Goal: Task Accomplishment & Management: Use online tool/utility

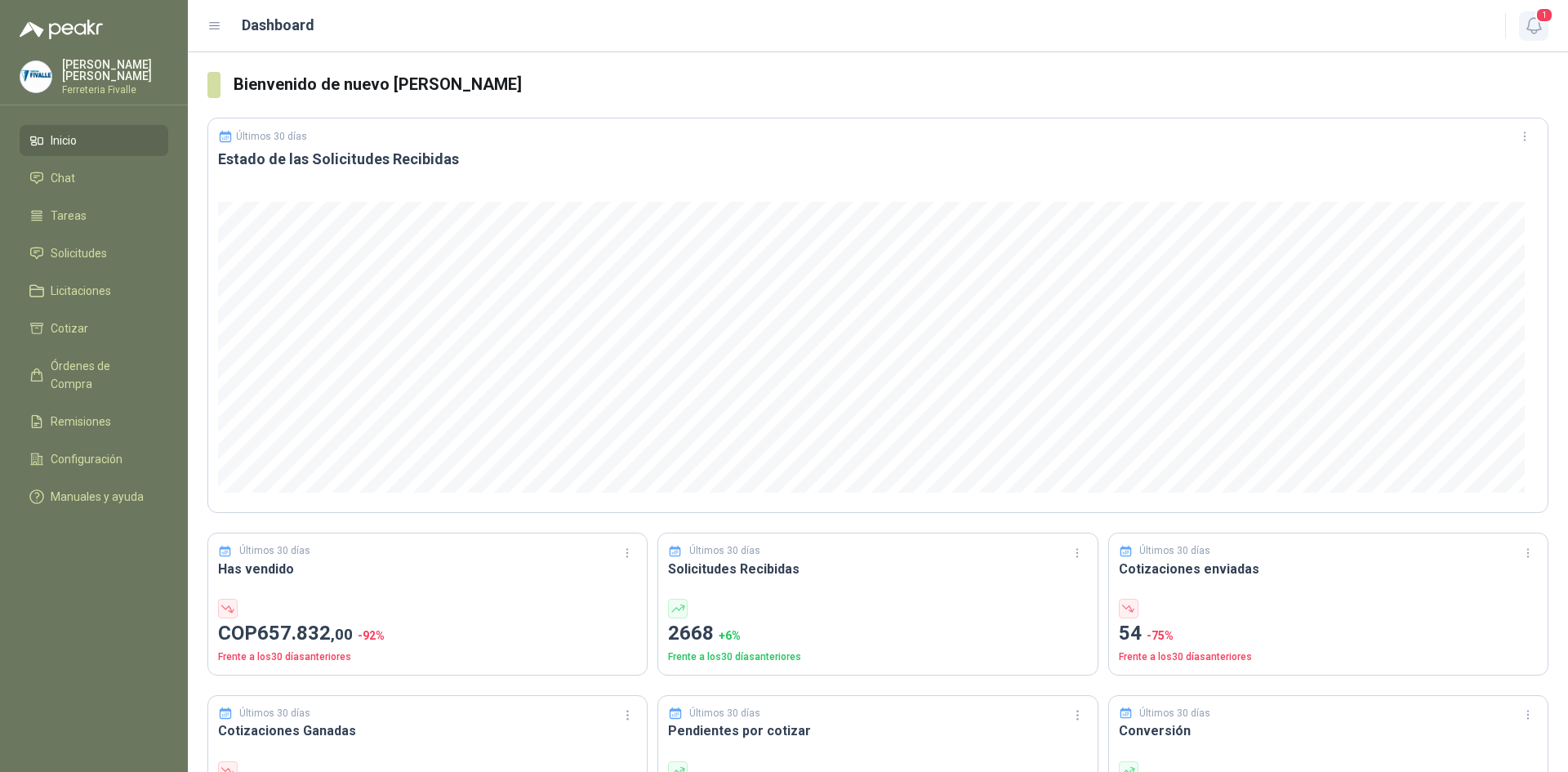
click at [1536, 17] on span "1" at bounding box center [1544, 15] width 18 height 16
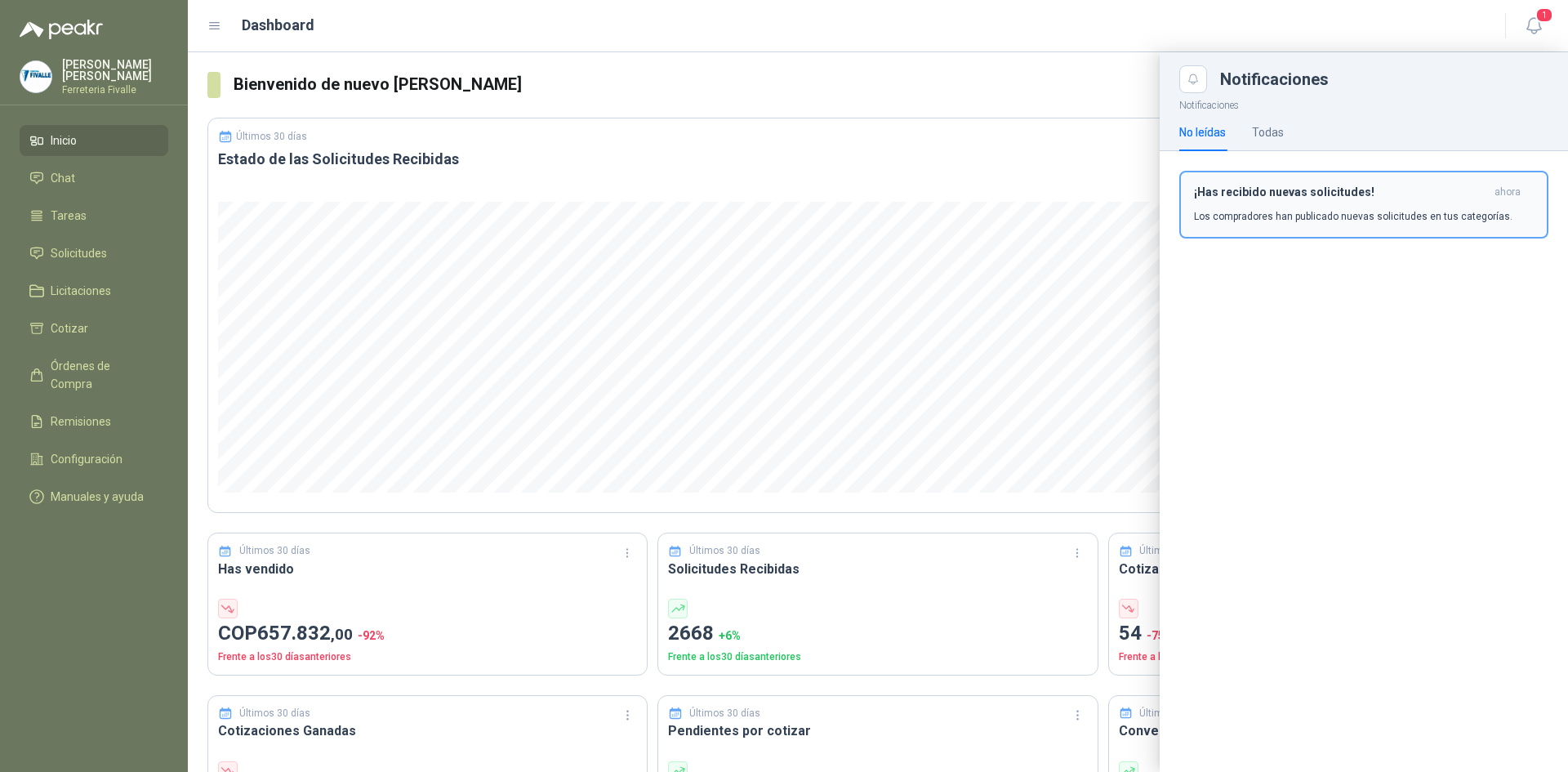
click at [1379, 190] on h3 "¡Has recibido nuevas solicitudes!" at bounding box center [1340, 192] width 294 height 14
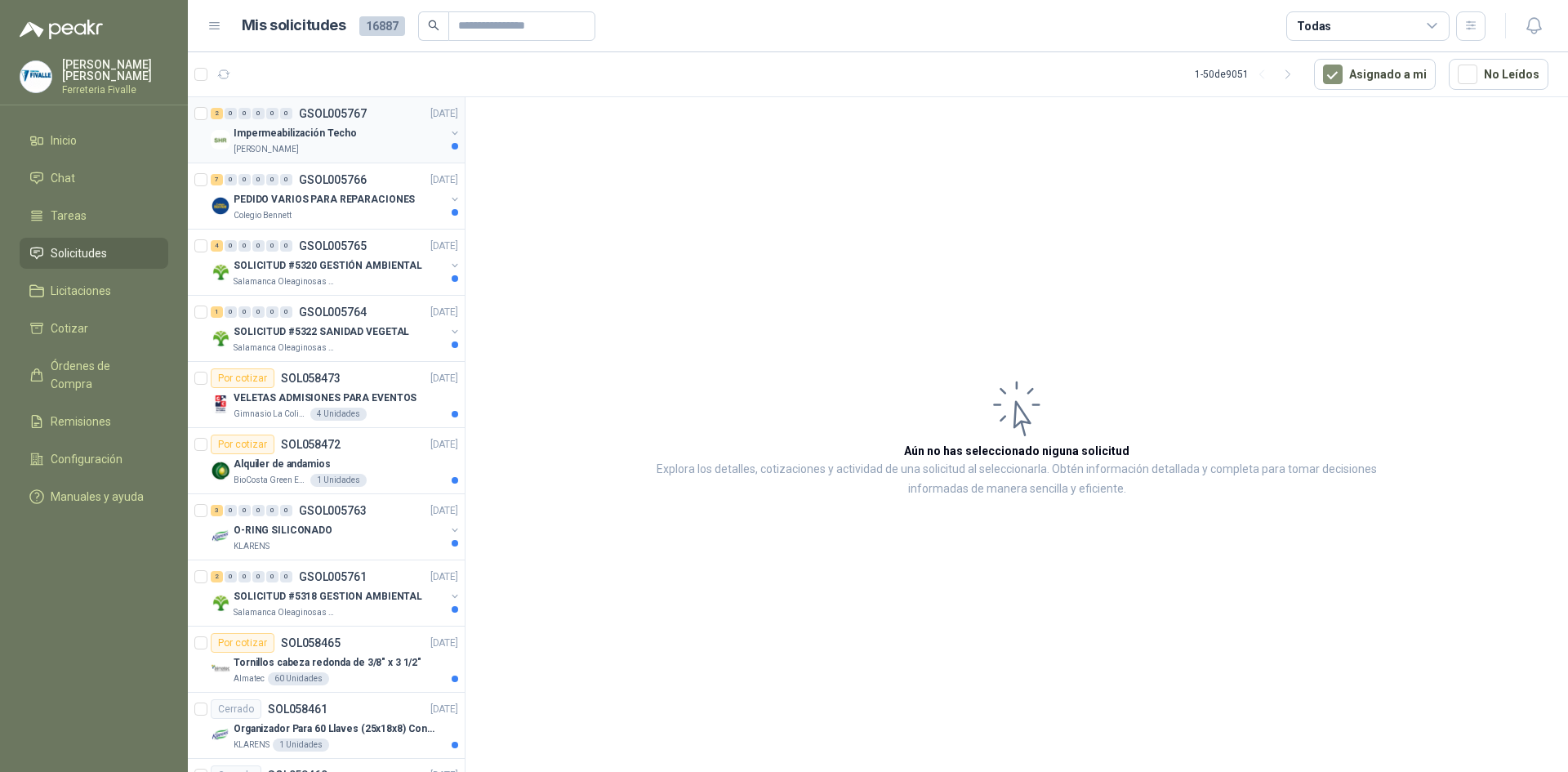
click at [328, 132] on p "Impermeabilización Techo" at bounding box center [295, 134] width 124 height 16
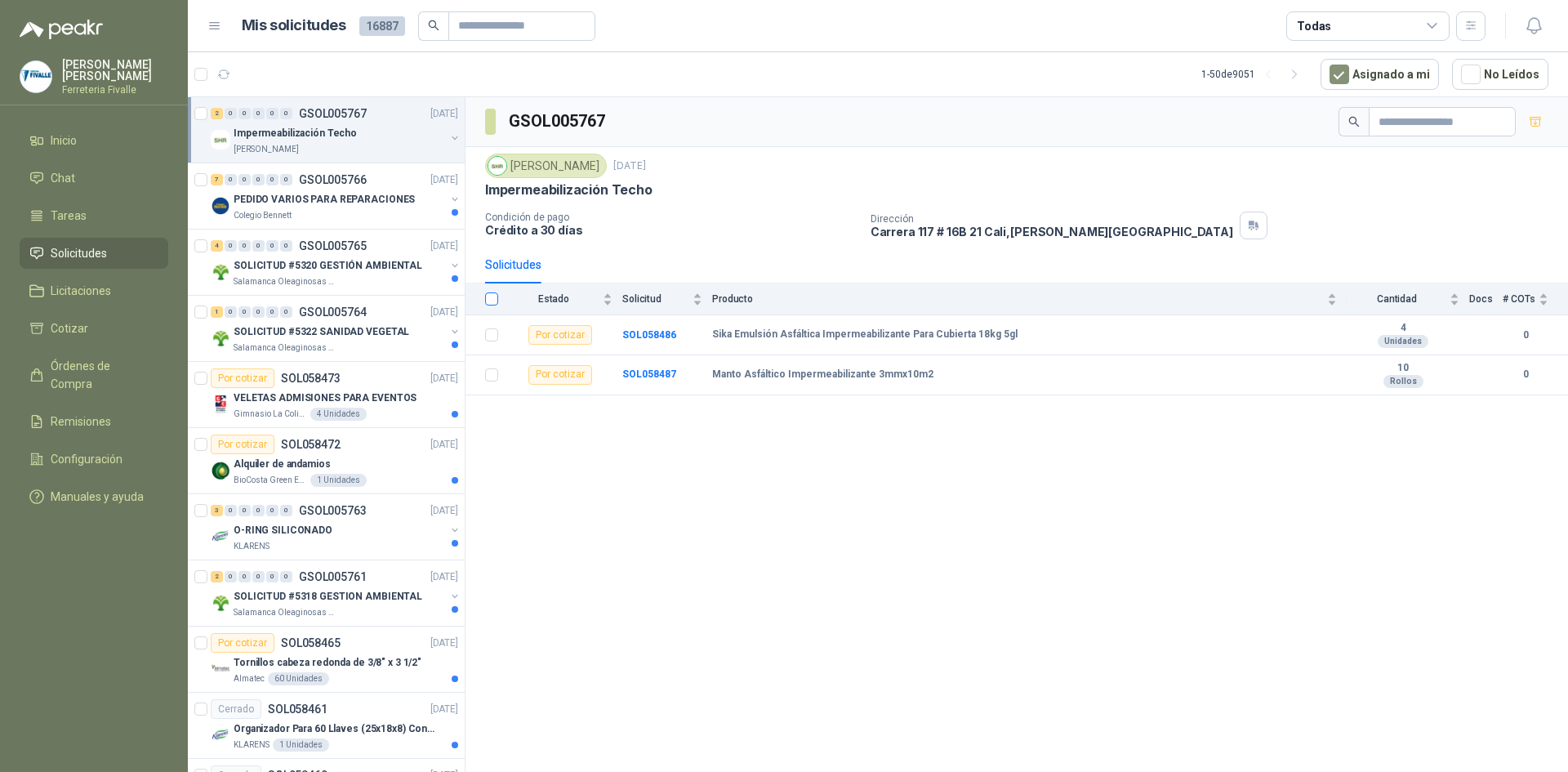
click at [490, 291] on label at bounding box center [491, 299] width 13 height 18
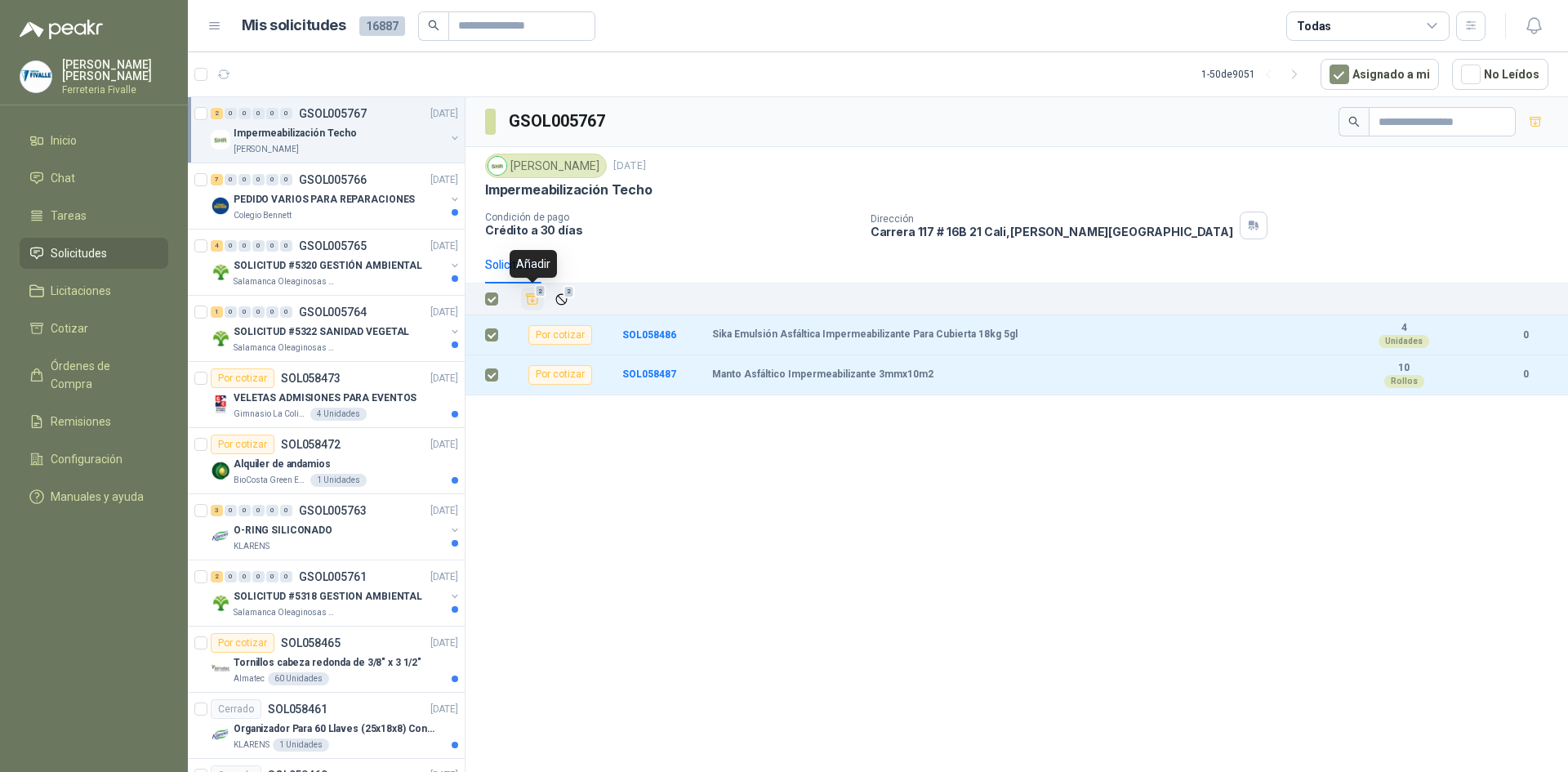
click at [531, 297] on icon "Añadir" at bounding box center [532, 299] width 12 height 11
click at [108, 344] on link "Cotizar 2" at bounding box center [94, 328] width 148 height 31
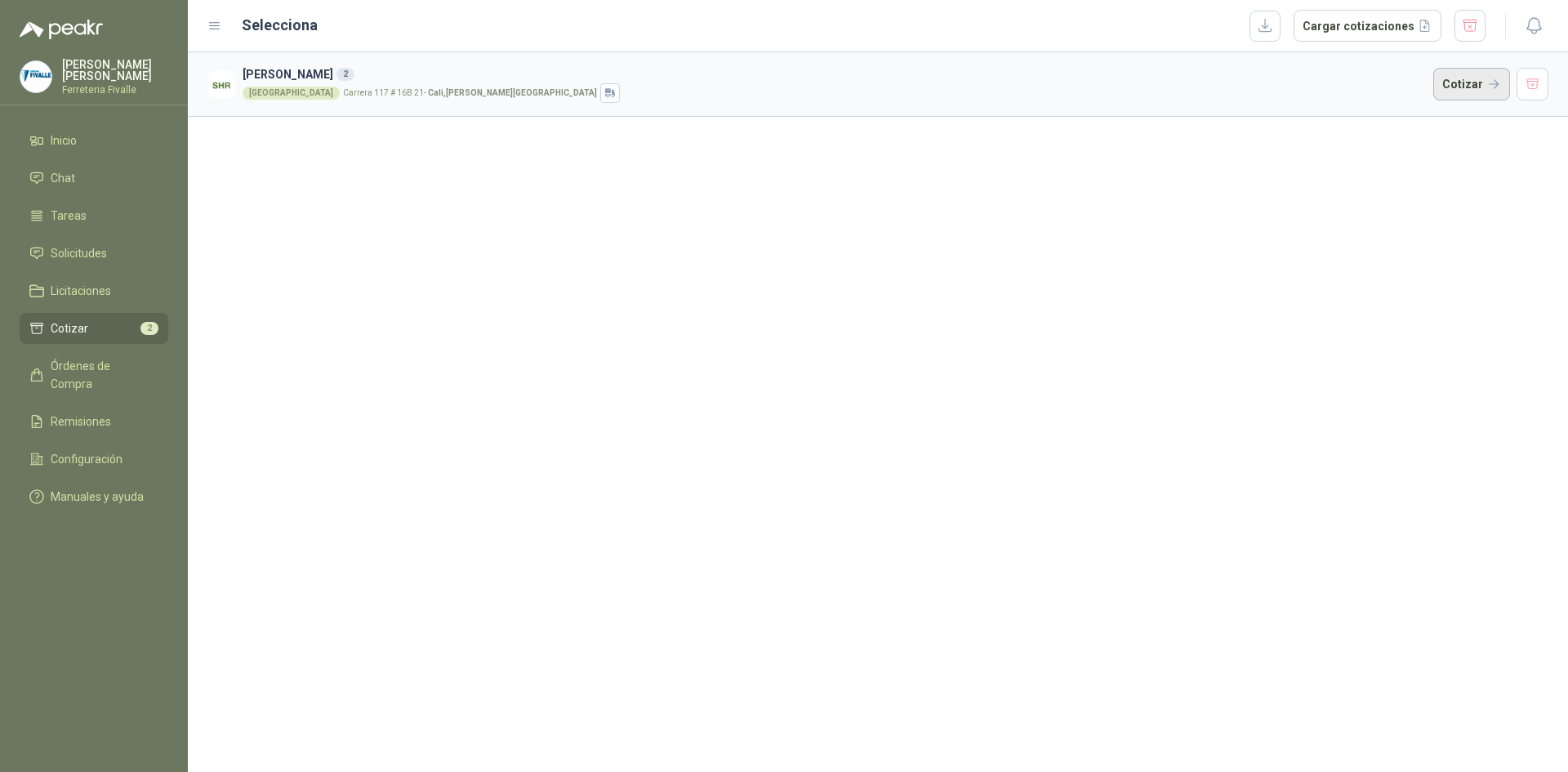
click at [1481, 91] on button "Cotizar" at bounding box center [1472, 84] width 77 height 33
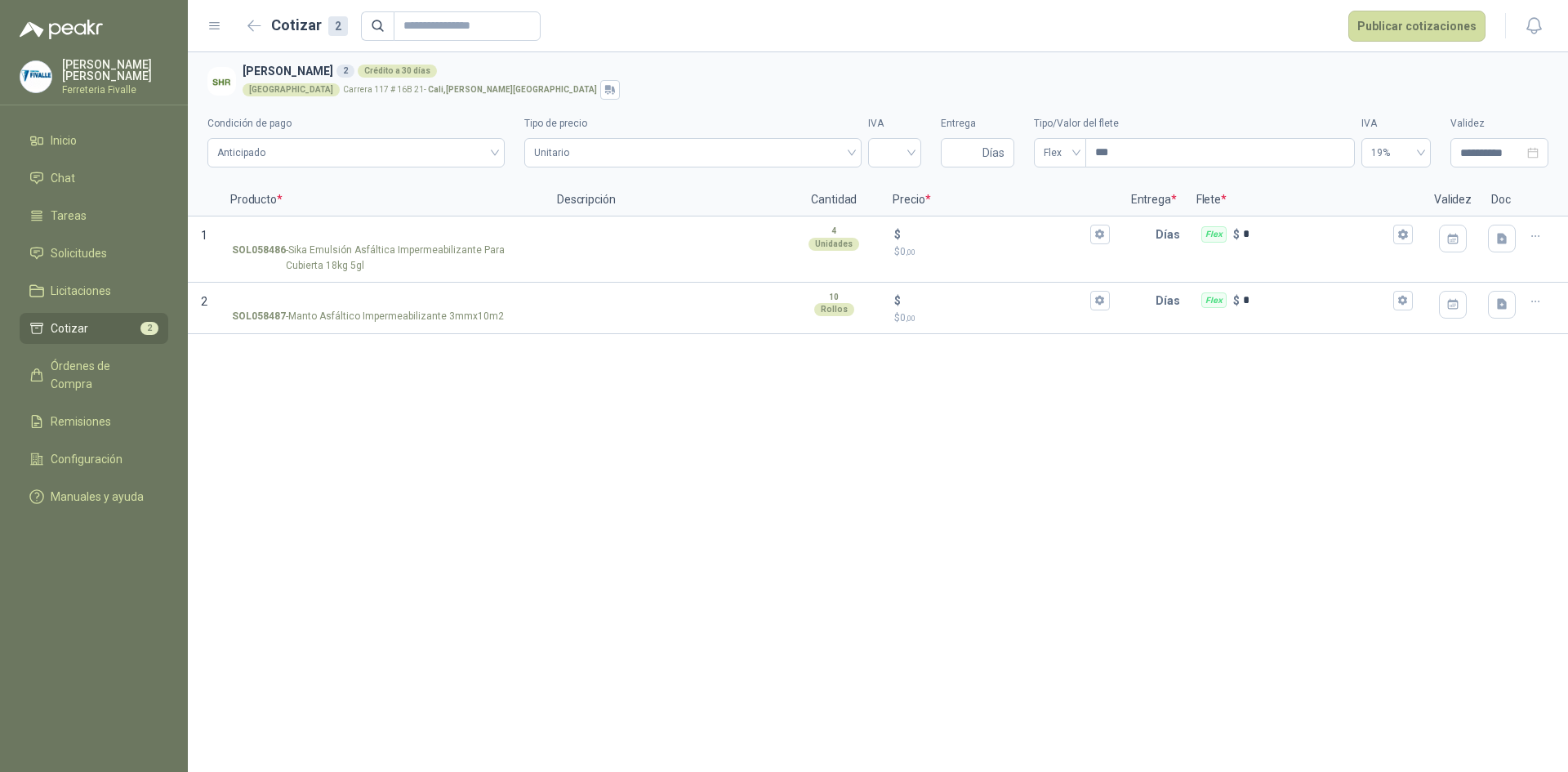
click at [1311, 511] on div "**********" at bounding box center [877, 412] width 1380 height 720
click at [253, 26] on icon "button" at bounding box center [254, 26] width 12 height 10
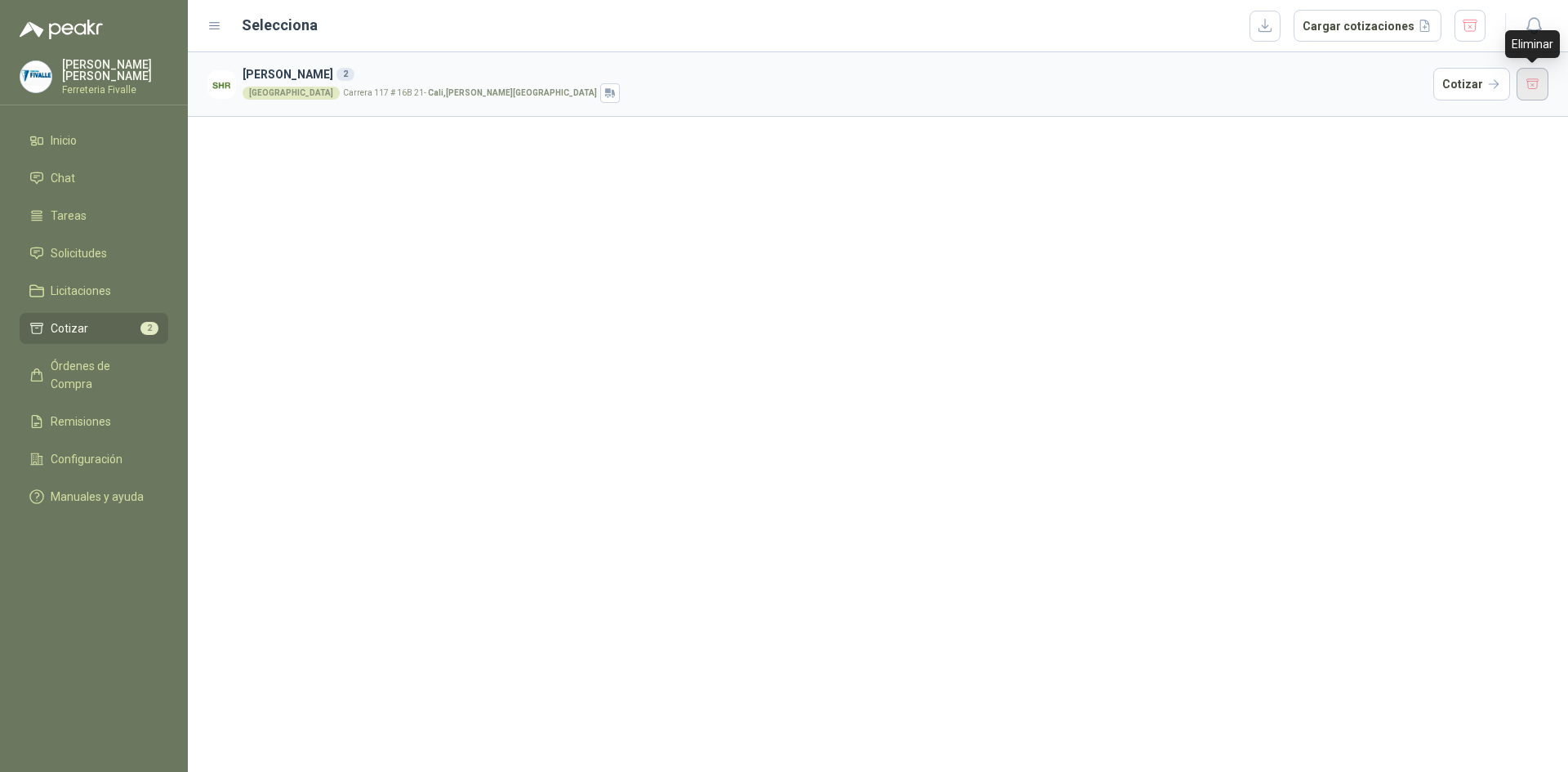
click at [1526, 89] on button "button" at bounding box center [1532, 84] width 33 height 33
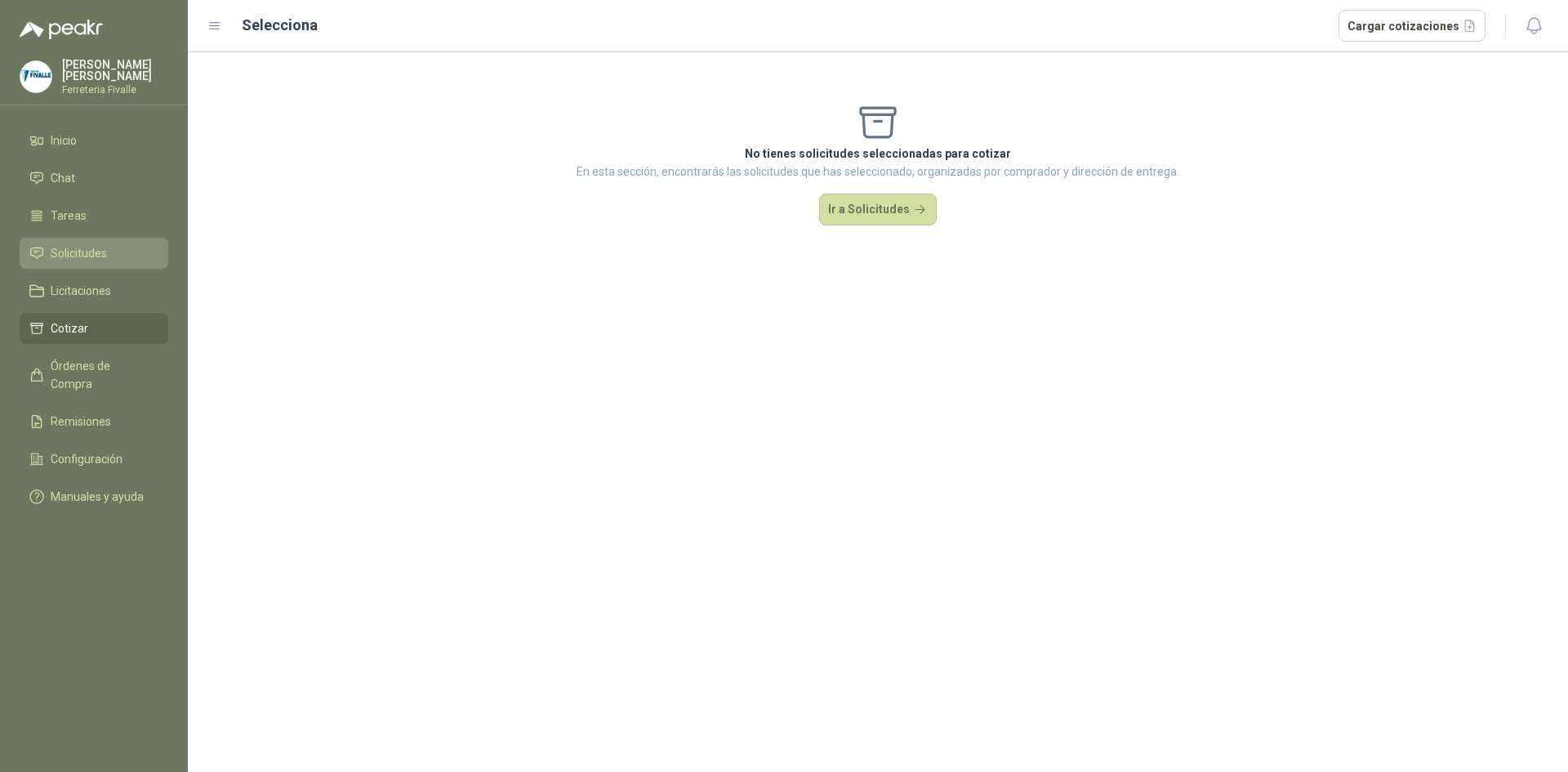
click at [96, 258] on span "Solicitudes" at bounding box center [78, 253] width 56 height 18
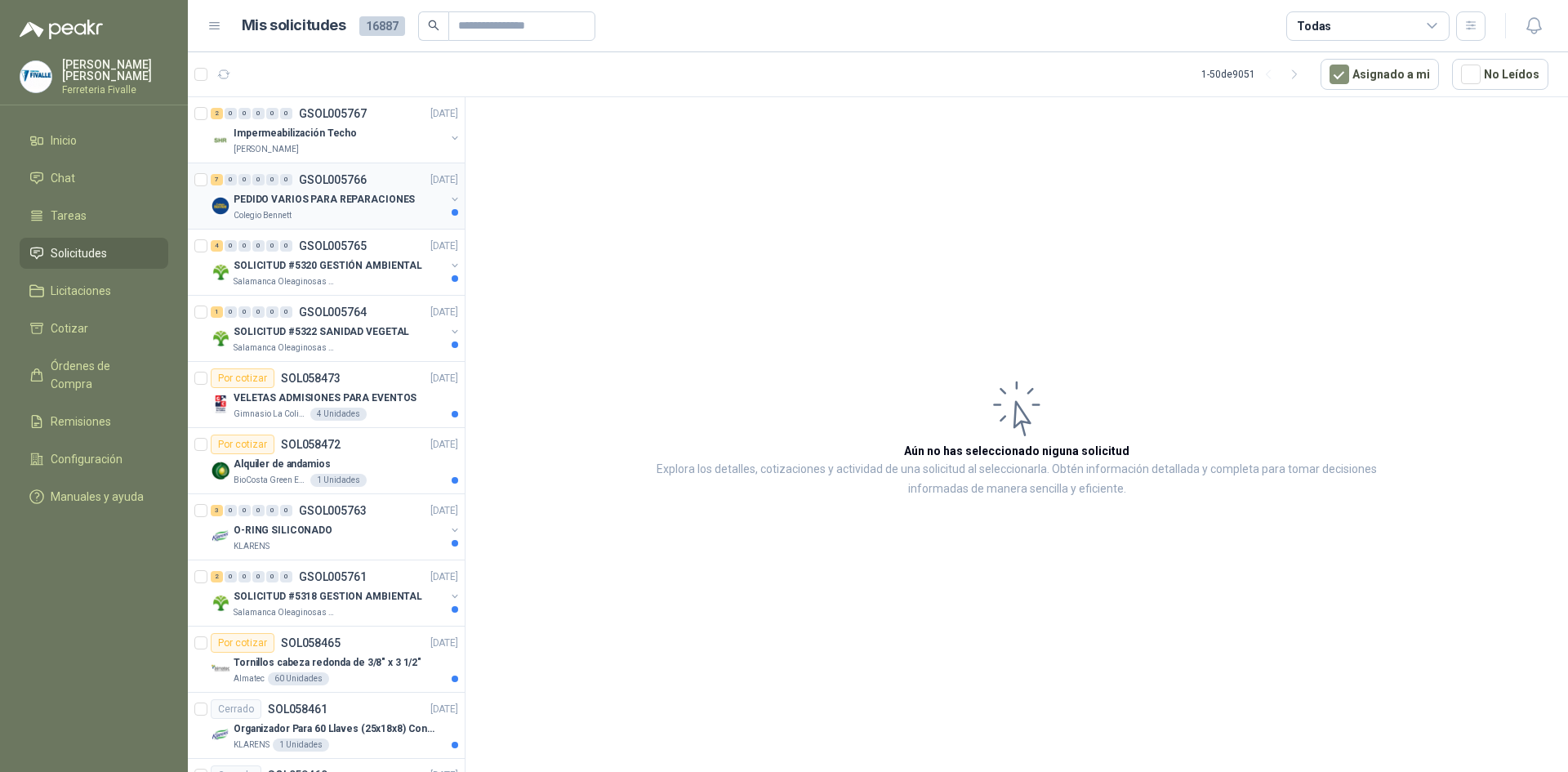
click at [368, 214] on div "Colegio Bennett" at bounding box center [339, 215] width 212 height 13
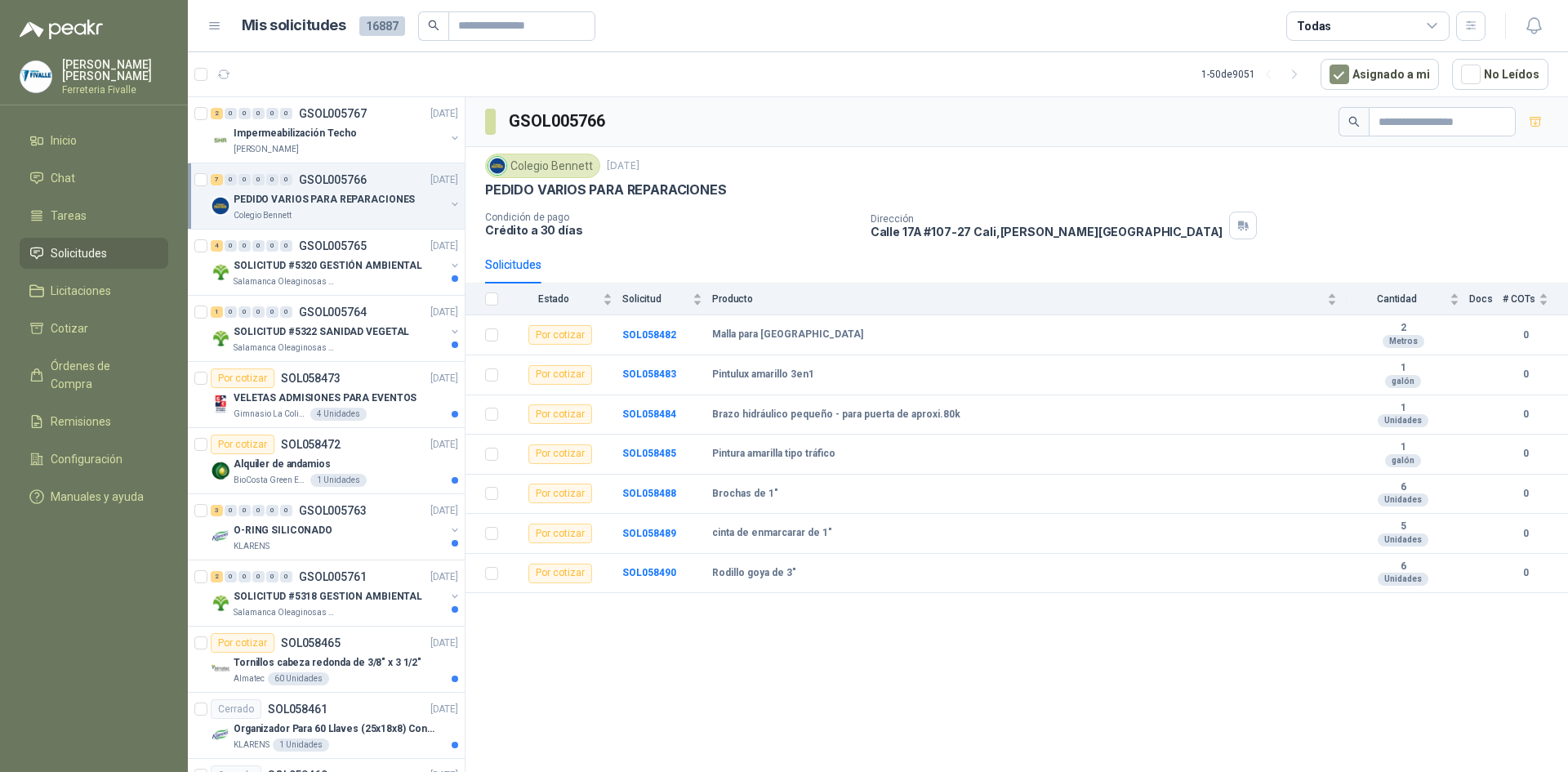
click at [1203, 677] on div "GSOL005766 Colegio [PERSON_NAME] [DATE] PEDIDO VARIOS PARA REPARACIONES Condici…" at bounding box center [1017, 437] width 1103 height 681
